Goal: Navigation & Orientation: Find specific page/section

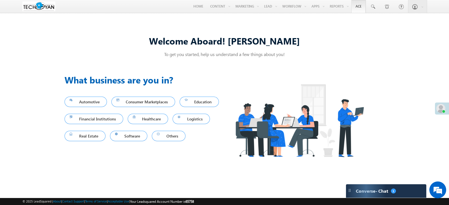
click at [358, 7] on link "Ace" at bounding box center [358, 6] width 14 height 13
